Goal: Information Seeking & Learning: Learn about a topic

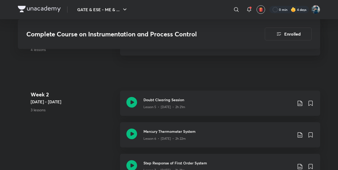
scroll to position [446, 0]
click at [130, 105] on icon at bounding box center [132, 102] width 11 height 11
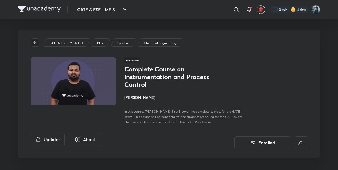
click at [33, 44] on span "button" at bounding box center [35, 42] width 8 height 4
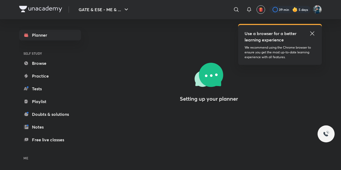
click at [38, 107] on link "Playlist" at bounding box center [50, 101] width 62 height 11
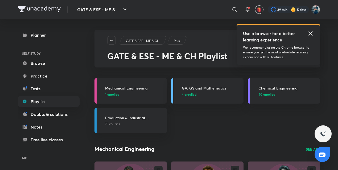
click at [310, 31] on icon at bounding box center [311, 33] width 6 height 6
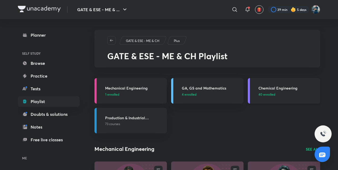
click at [272, 91] on div "Chemical Engineering 40 enrolled" at bounding box center [288, 91] width 59 height 11
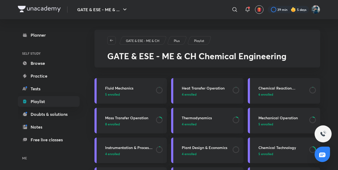
click at [127, 147] on h3 "Instrumentation & Process Control" at bounding box center [129, 148] width 48 height 6
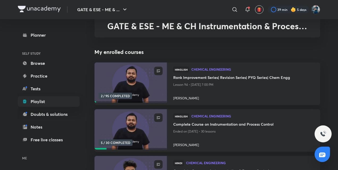
scroll to position [35, 0]
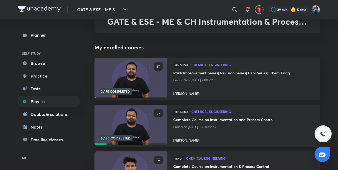
click at [188, 120] on h4 "Complete Course on Instrumentation and Process Control" at bounding box center [243, 120] width 141 height 7
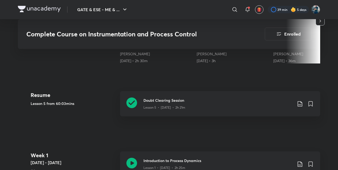
scroll to position [229, 0]
click at [131, 103] on icon at bounding box center [132, 103] width 11 height 11
